Goal: Find specific page/section: Find specific page/section

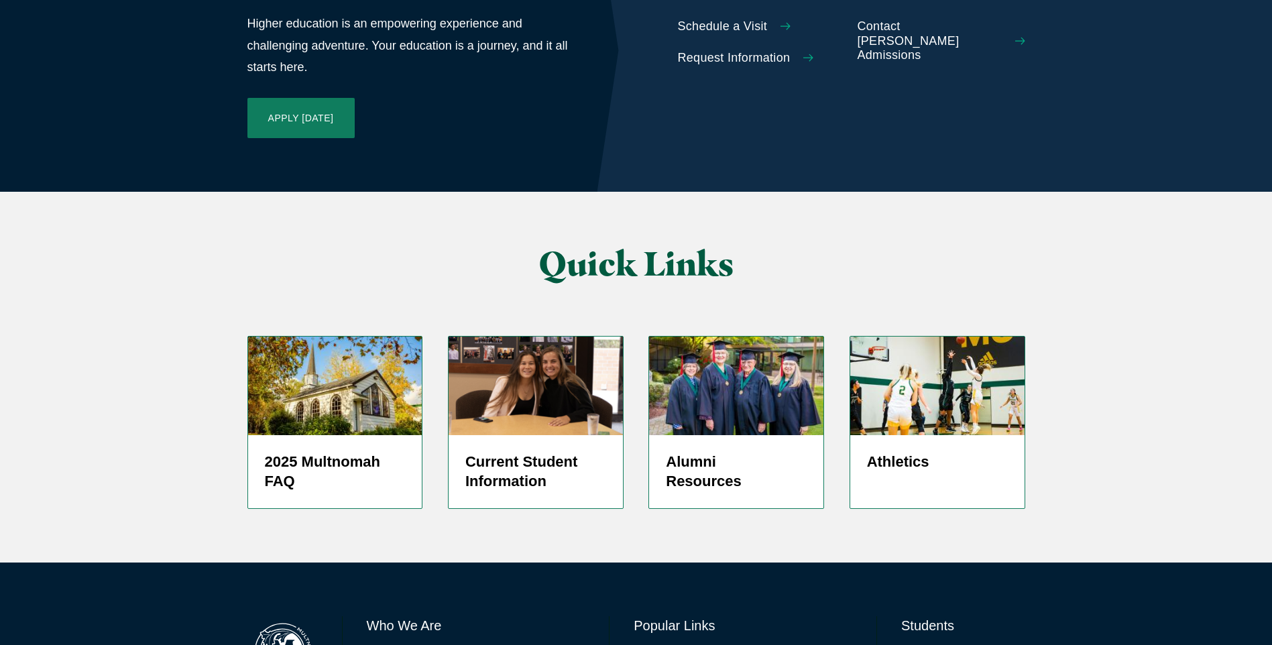
scroll to position [3153, 0]
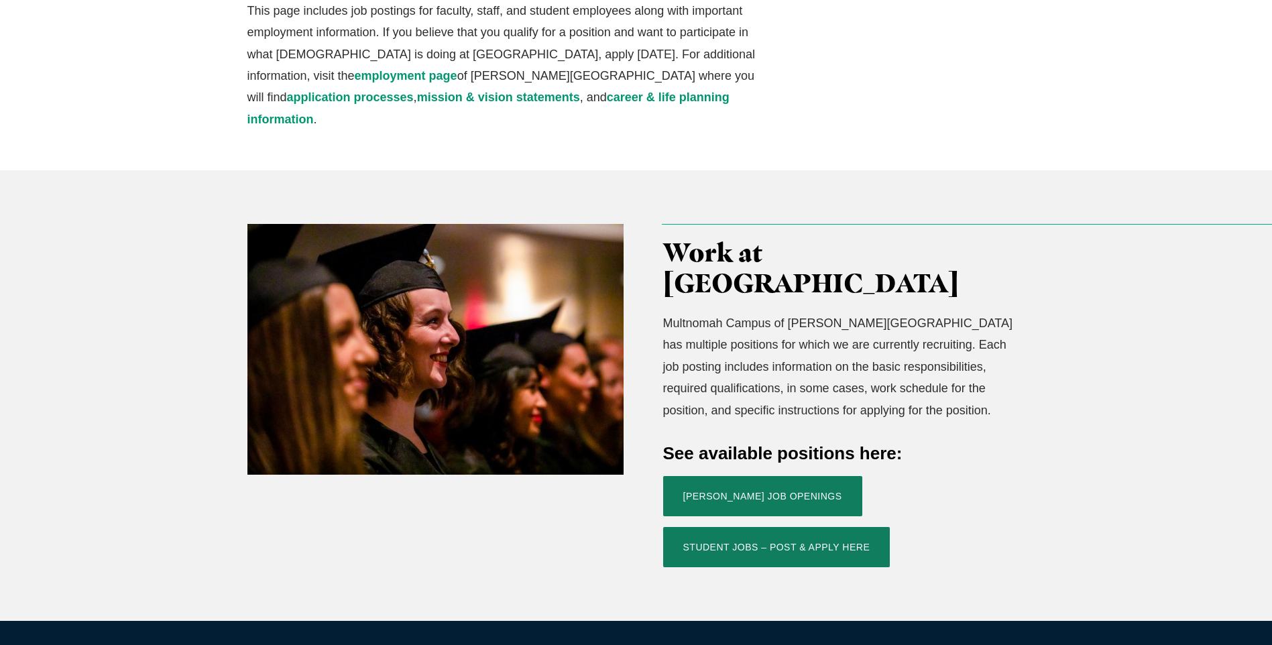
scroll to position [268, 0]
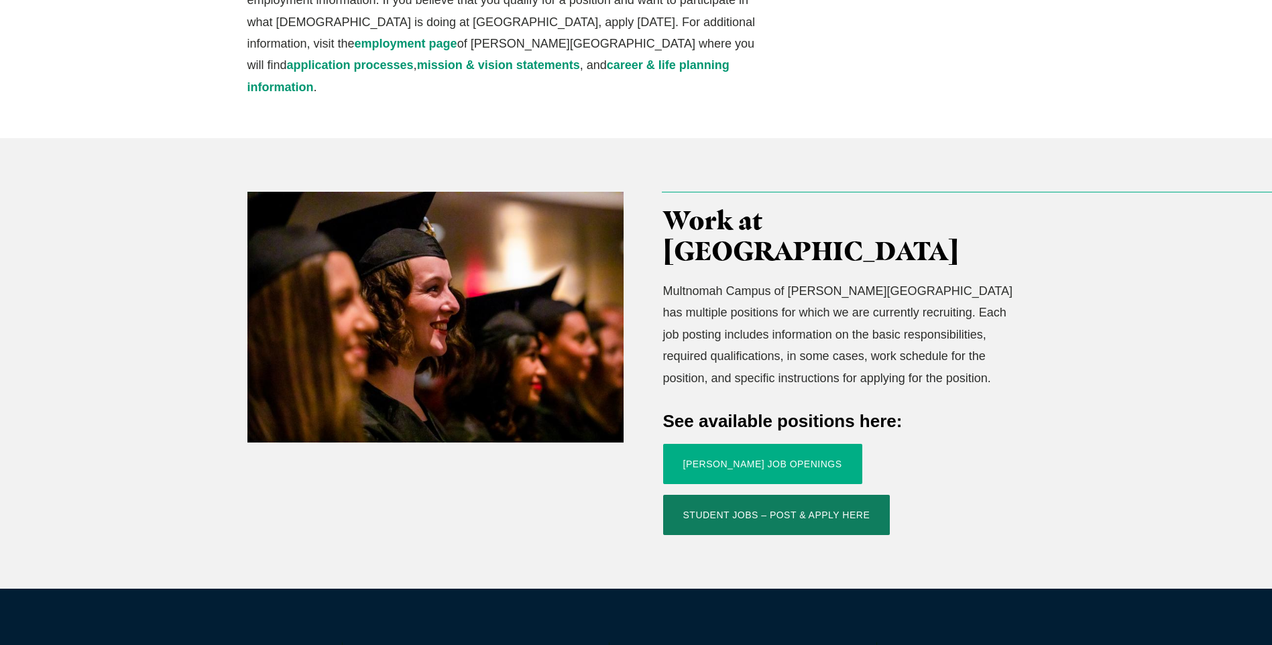
click at [729, 444] on link "[PERSON_NAME] Job Openings" at bounding box center [762, 464] width 199 height 40
